Goal: Obtain resource: Download file/media

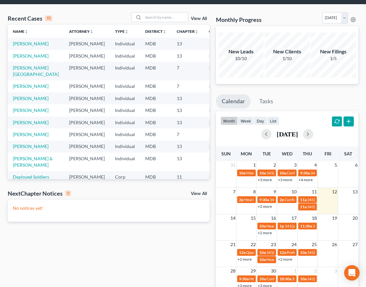
scroll to position [57, 0]
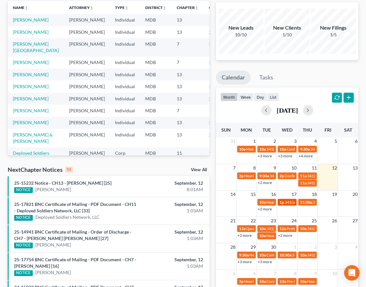
click at [283, 200] on span "1p" at bounding box center [282, 202] width 5 height 5
select select "Days"
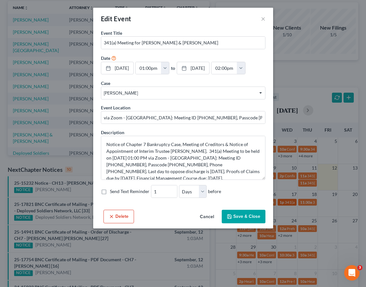
scroll to position [0, 0]
click at [264, 18] on button "×" at bounding box center [263, 19] width 5 height 8
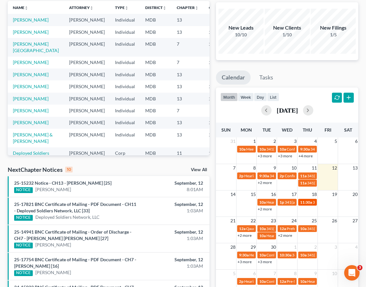
click at [305, 200] on span "11:30a" at bounding box center [307, 202] width 12 height 5
select select "Days"
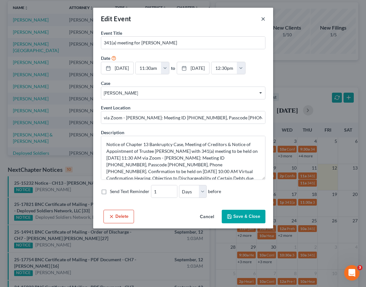
click at [263, 16] on button "×" at bounding box center [263, 19] width 5 height 8
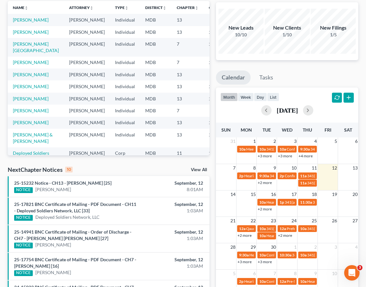
click at [244, 233] on link "+2 more" at bounding box center [245, 235] width 14 height 5
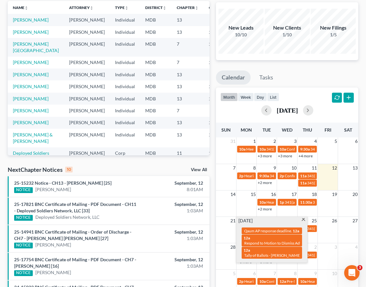
click at [304, 218] on span at bounding box center [303, 220] width 5 height 4
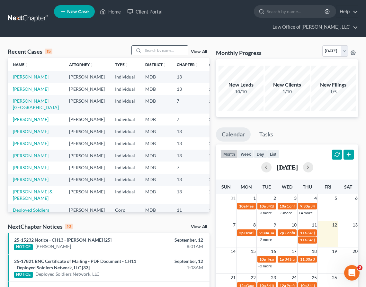
click at [153, 46] on input "search" at bounding box center [165, 50] width 45 height 9
type input "qaum"
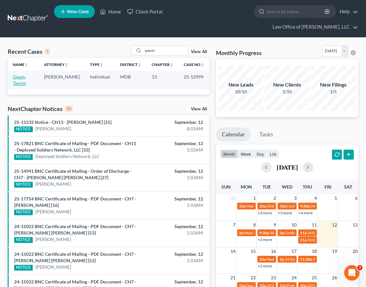
click at [18, 74] on link "Qaum, Tamim" at bounding box center [19, 80] width 13 height 12
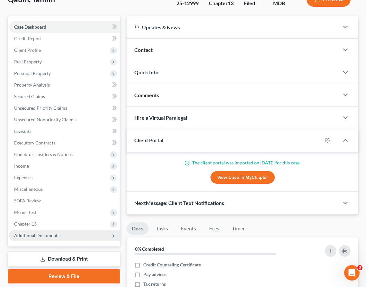
click at [60, 230] on span "Additional Documents" at bounding box center [64, 236] width 111 height 12
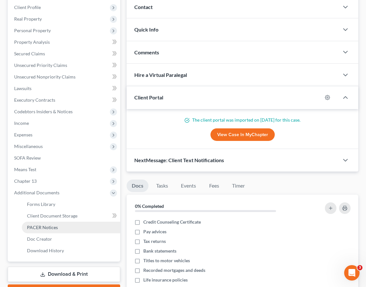
click at [56, 225] on span "PACER Notices" at bounding box center [42, 227] width 31 height 5
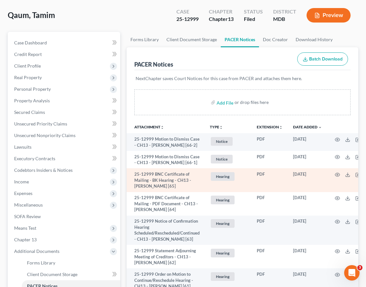
scroll to position [45, 0]
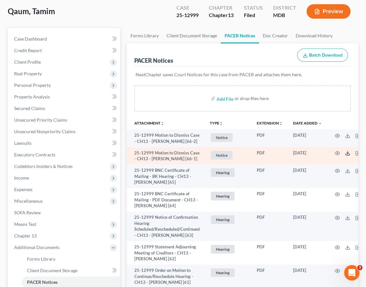
click at [349, 151] on icon at bounding box center [348, 153] width 5 height 5
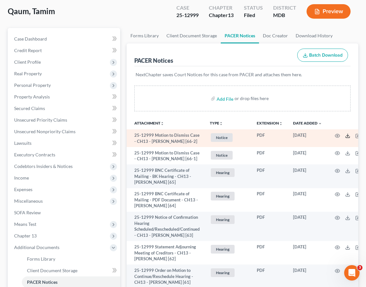
click at [349, 133] on icon at bounding box center [348, 135] width 5 height 5
